Goal: Task Accomplishment & Management: Manage account settings

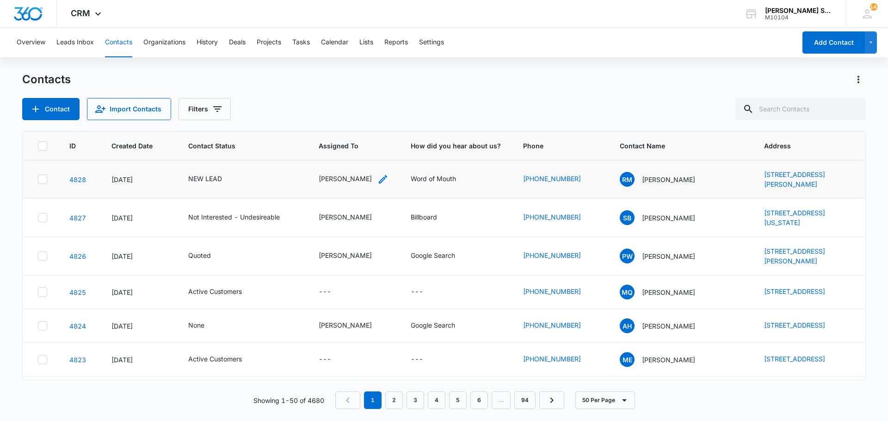
click at [341, 180] on div "[PERSON_NAME]" at bounding box center [345, 179] width 53 height 10
click at [363, 121] on icon "Remove Kenneth Florman" at bounding box center [362, 120] width 6 height 6
type input "ted"
click at [325, 156] on p "[PERSON_NAME]" at bounding box center [323, 153] width 28 height 10
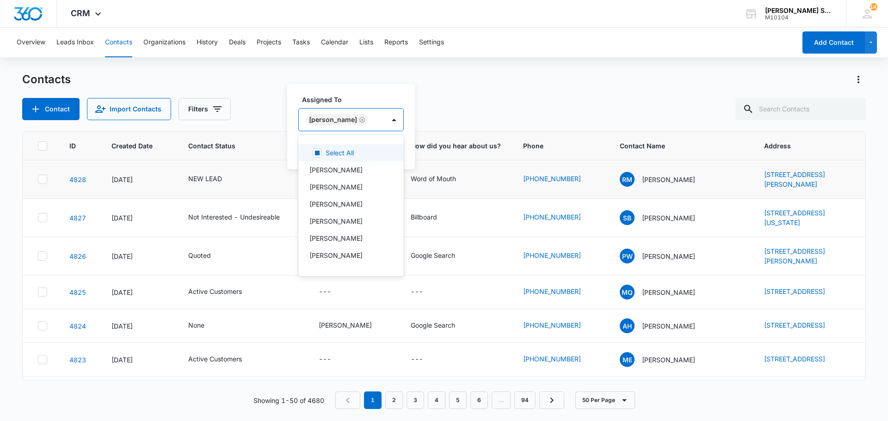
click at [391, 145] on div "Assigned To option Ted DiMayo, selected. 12 results available. Use Up and Down …" at bounding box center [351, 127] width 128 height 86
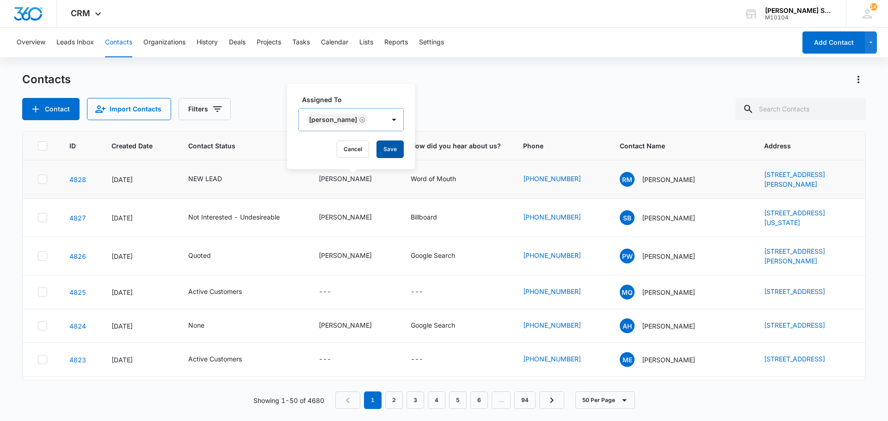
click at [381, 147] on button "Save" at bounding box center [389, 150] width 27 height 18
click at [214, 179] on div "NEW LEAD" at bounding box center [205, 179] width 34 height 10
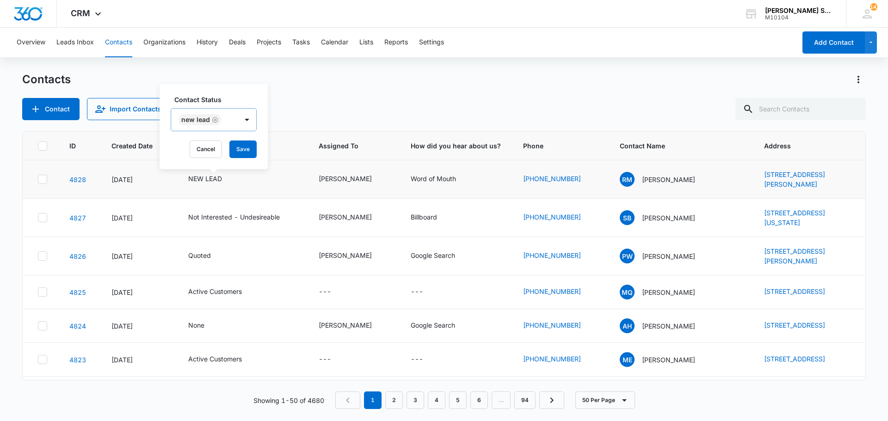
click at [214, 120] on icon "Remove NEW LEAD" at bounding box center [215, 120] width 6 height 7
click at [234, 145] on button "Save" at bounding box center [241, 150] width 27 height 18
drag, startPoint x: 735, startPoint y: 169, endPoint x: 797, endPoint y: 189, distance: 64.9
click at [797, 189] on td "[STREET_ADDRESS][PERSON_NAME]" at bounding box center [809, 179] width 112 height 38
copy link "[STREET_ADDRESS][PERSON_NAME]"
